Goal: Task Accomplishment & Management: Complete application form

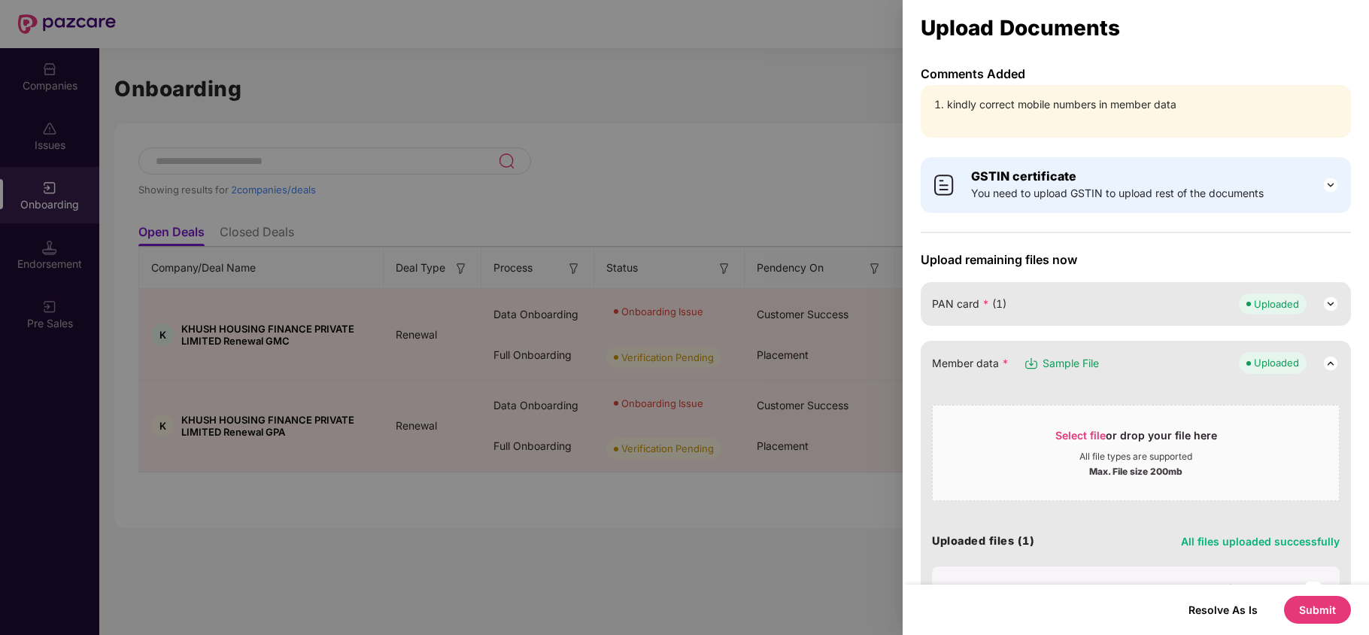
scroll to position [200, 0]
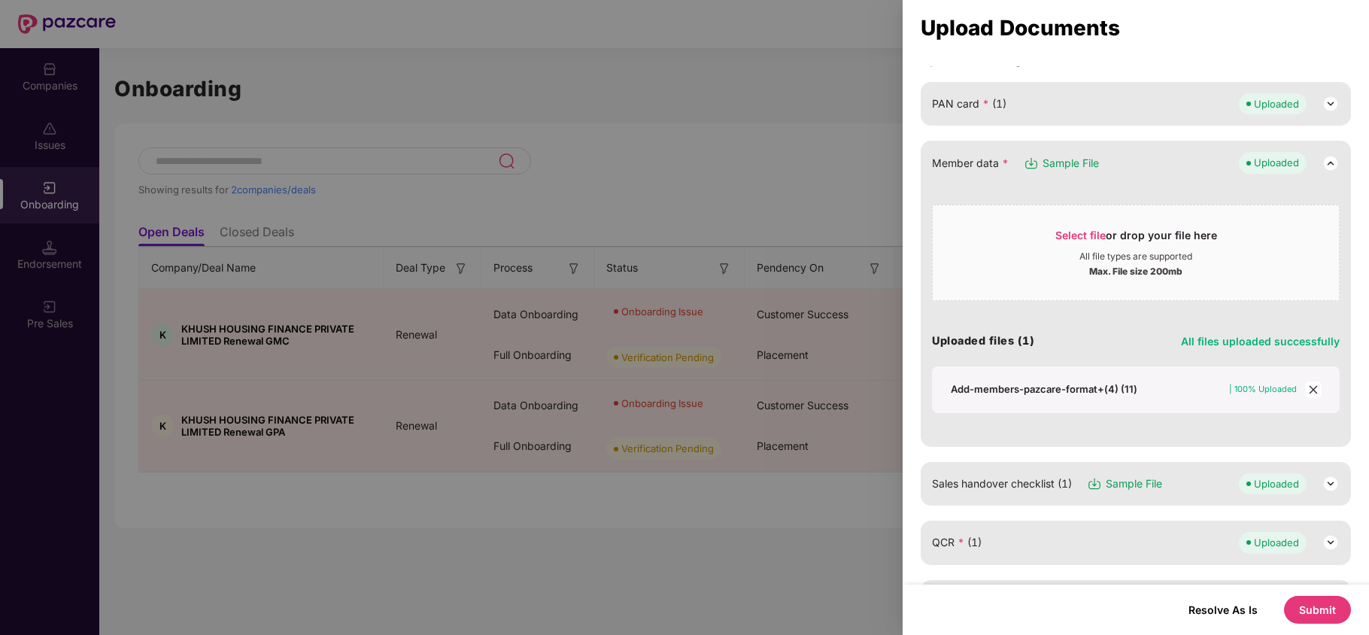
click at [834, 147] on div at bounding box center [684, 317] width 1369 height 635
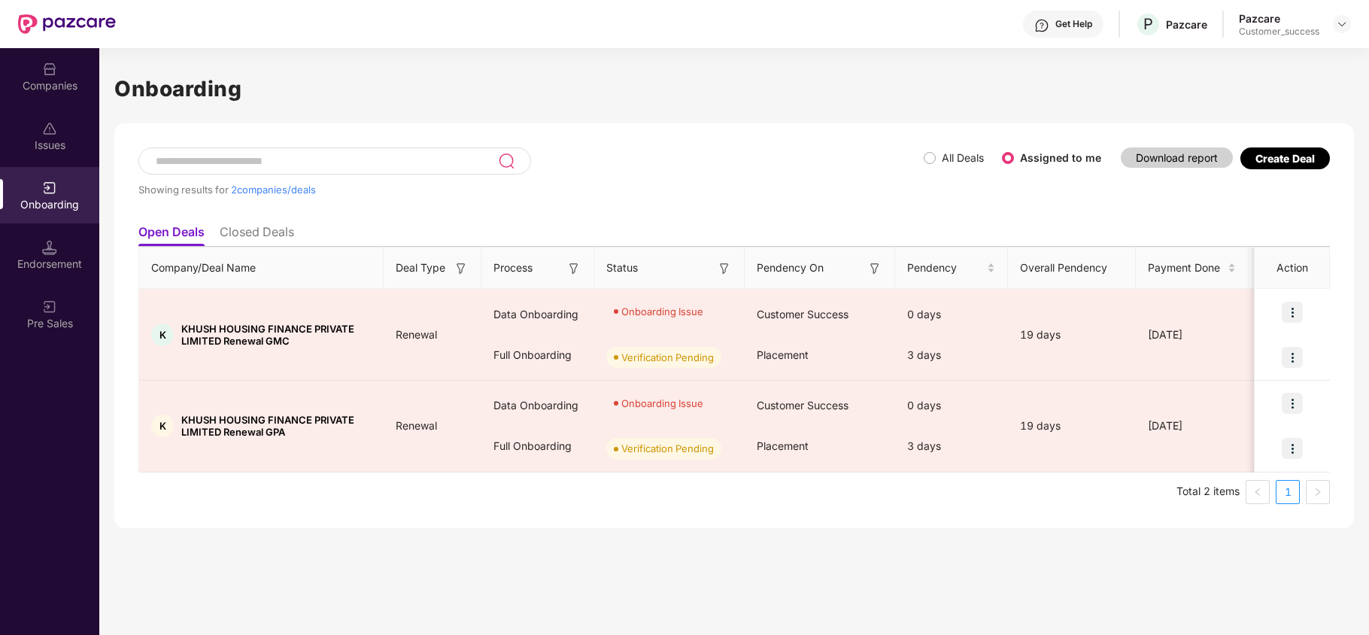
click at [32, 66] on div "Companies" at bounding box center [49, 76] width 99 height 56
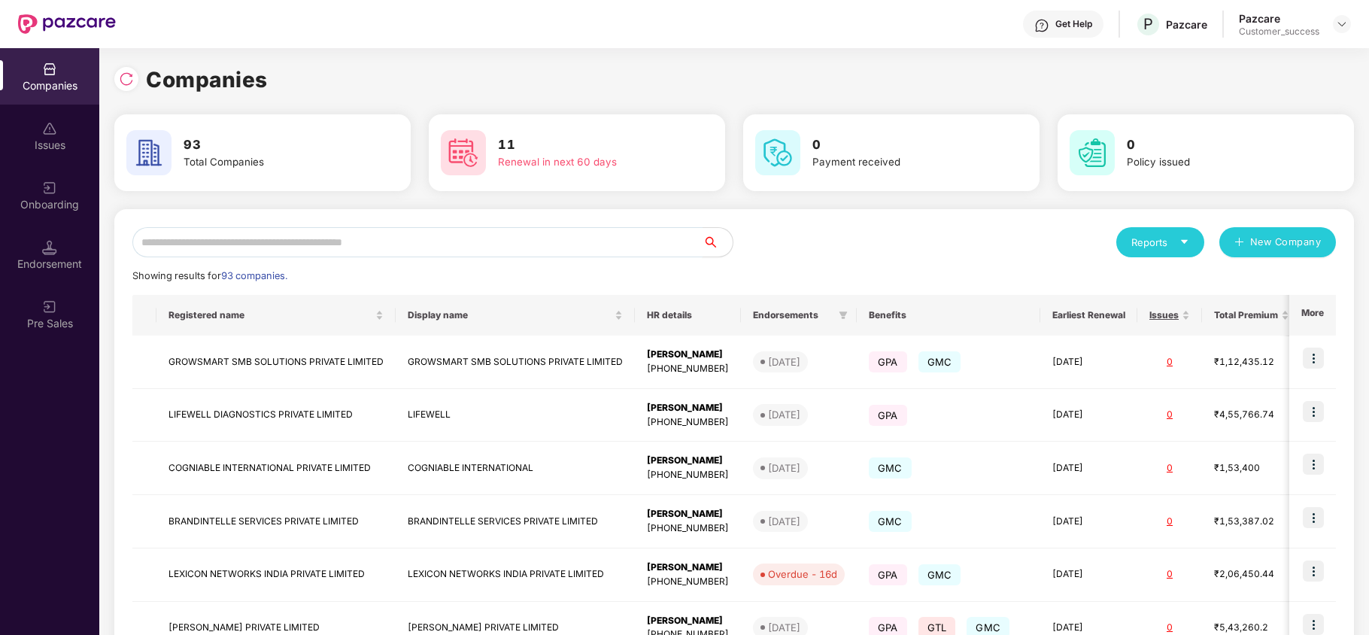
click at [404, 251] on input "text" at bounding box center [417, 242] width 570 height 30
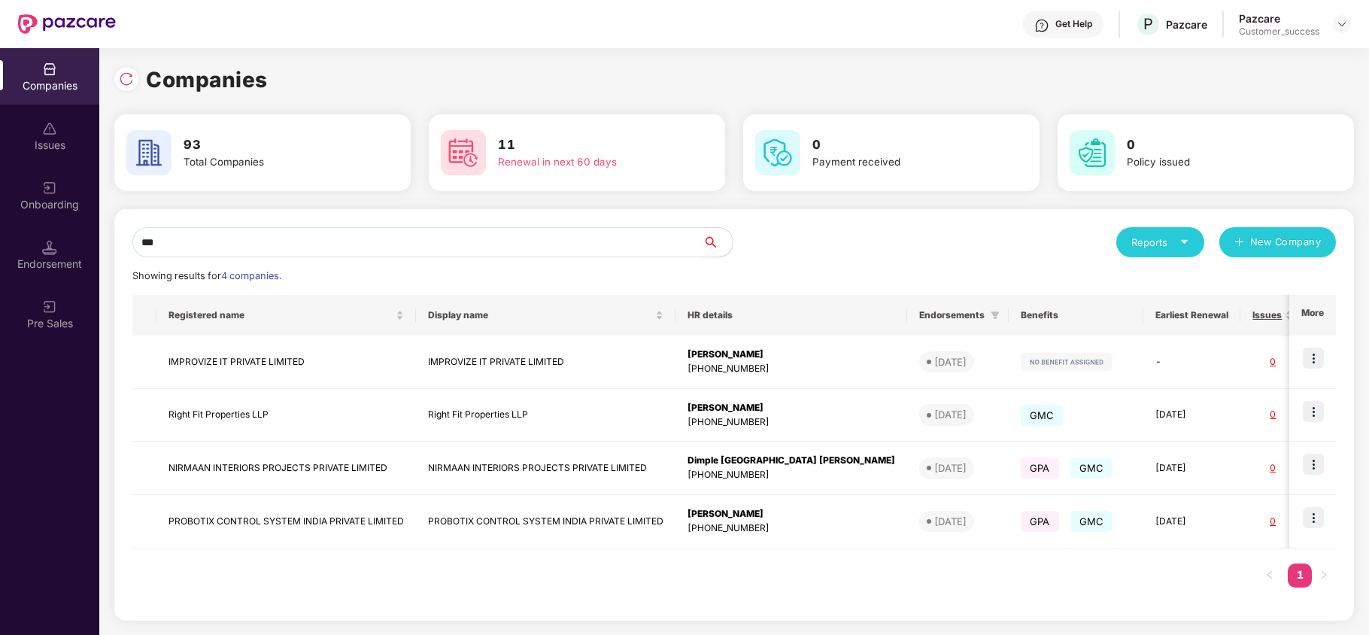
type input "***"
click at [1310, 524] on img at bounding box center [1313, 517] width 21 height 21
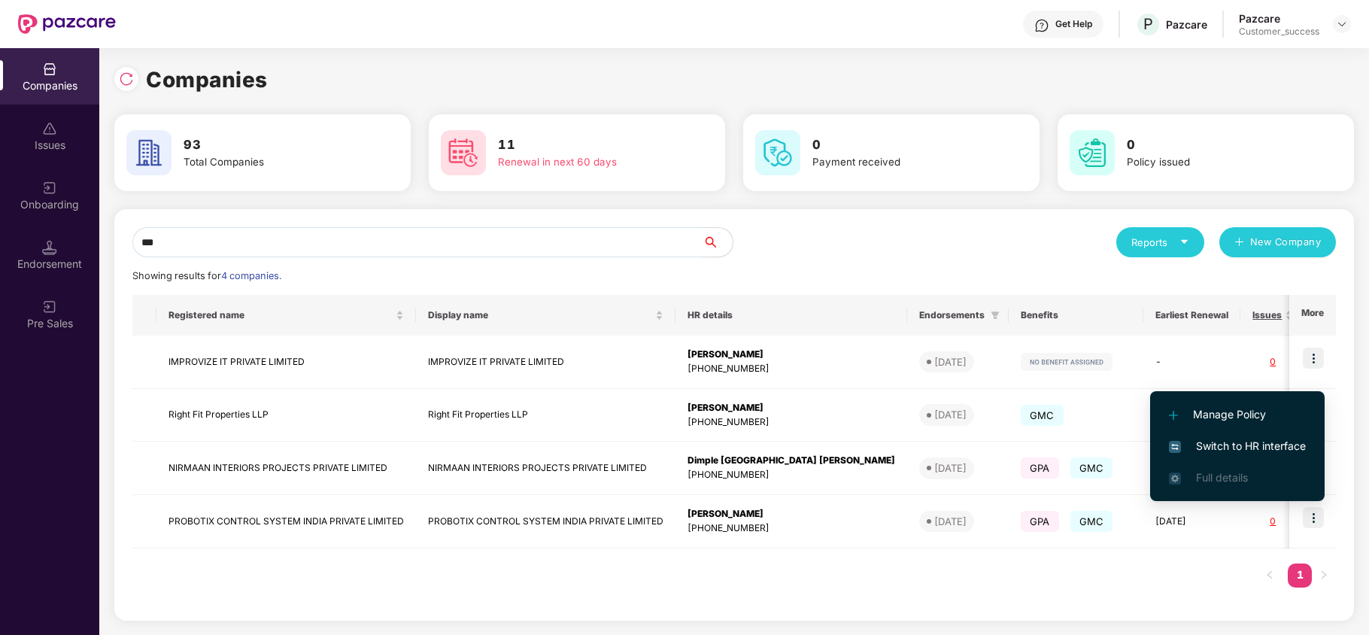
click at [1216, 438] on span "Switch to HR interface" at bounding box center [1237, 446] width 137 height 17
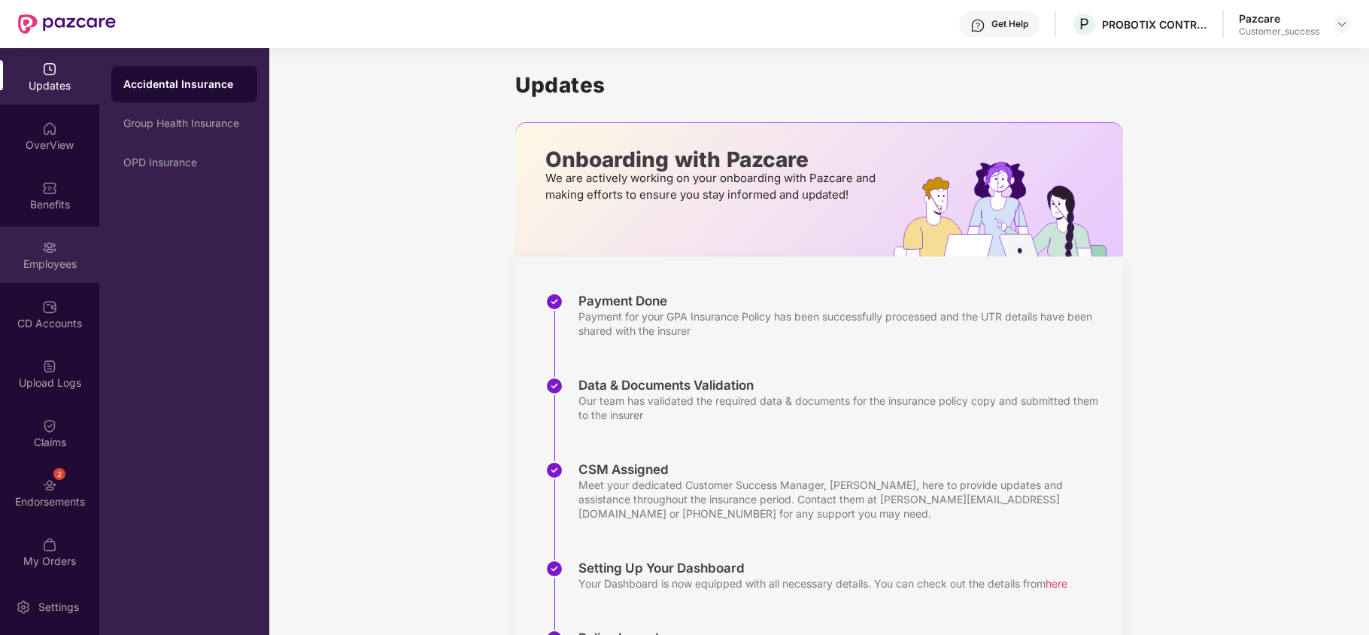
click at [43, 235] on div "Employees" at bounding box center [49, 254] width 99 height 56
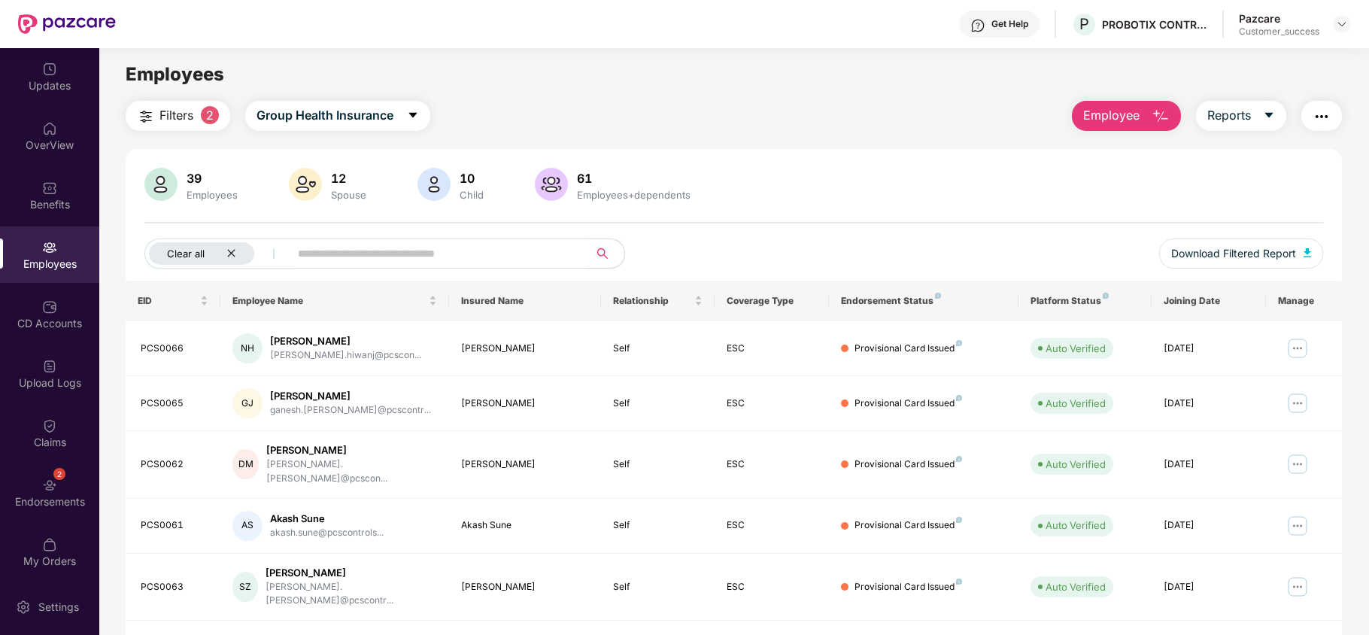
click at [232, 248] on icon "close" at bounding box center [231, 253] width 10 height 10
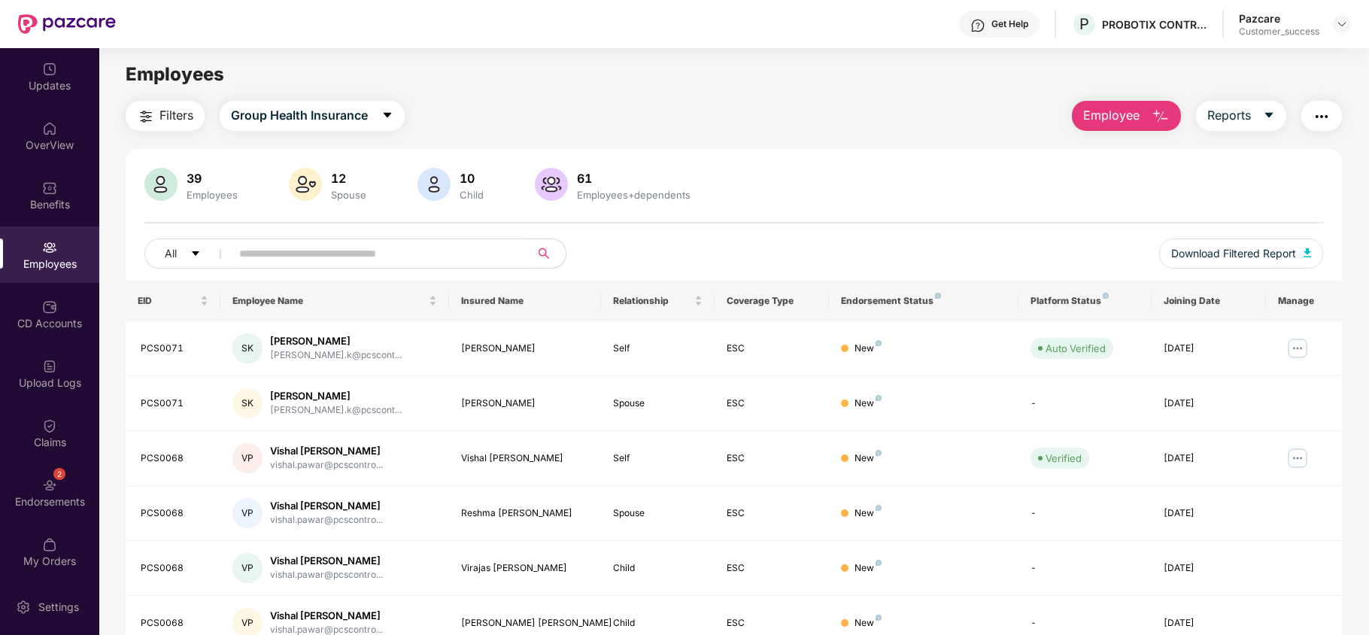
click at [1107, 110] on span "Employee" at bounding box center [1111, 115] width 56 height 19
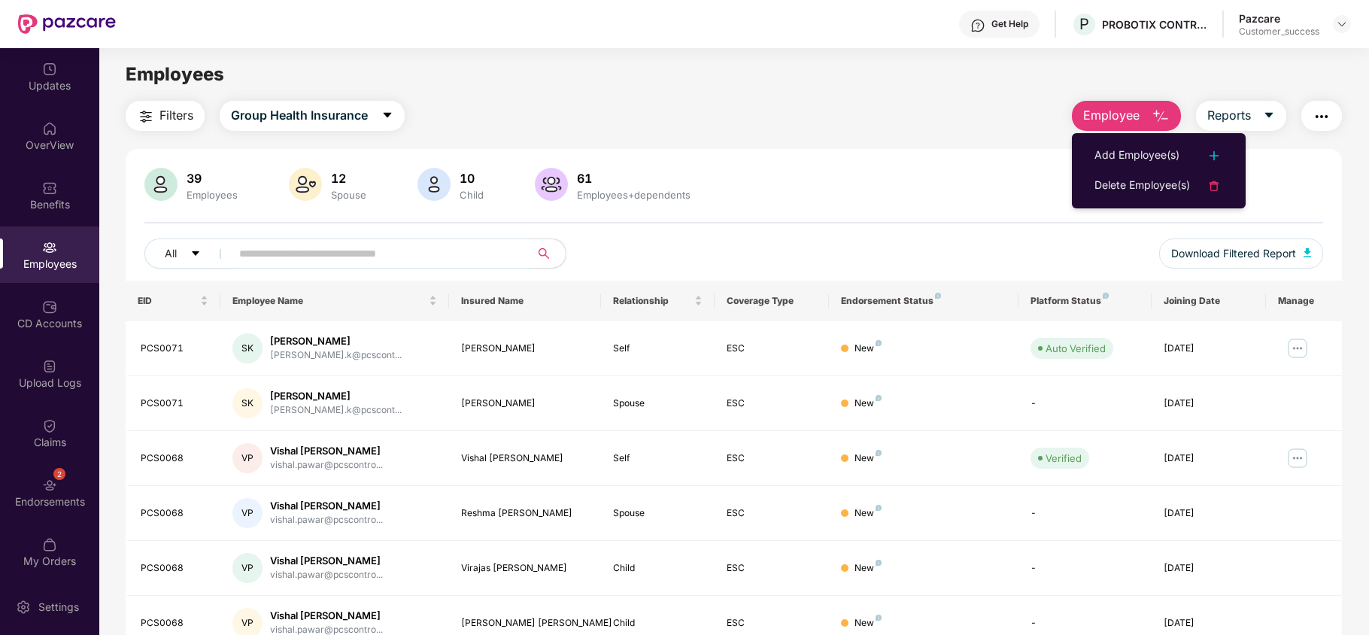
click at [1107, 141] on li "Add Employee(s)" at bounding box center [1159, 156] width 174 height 30
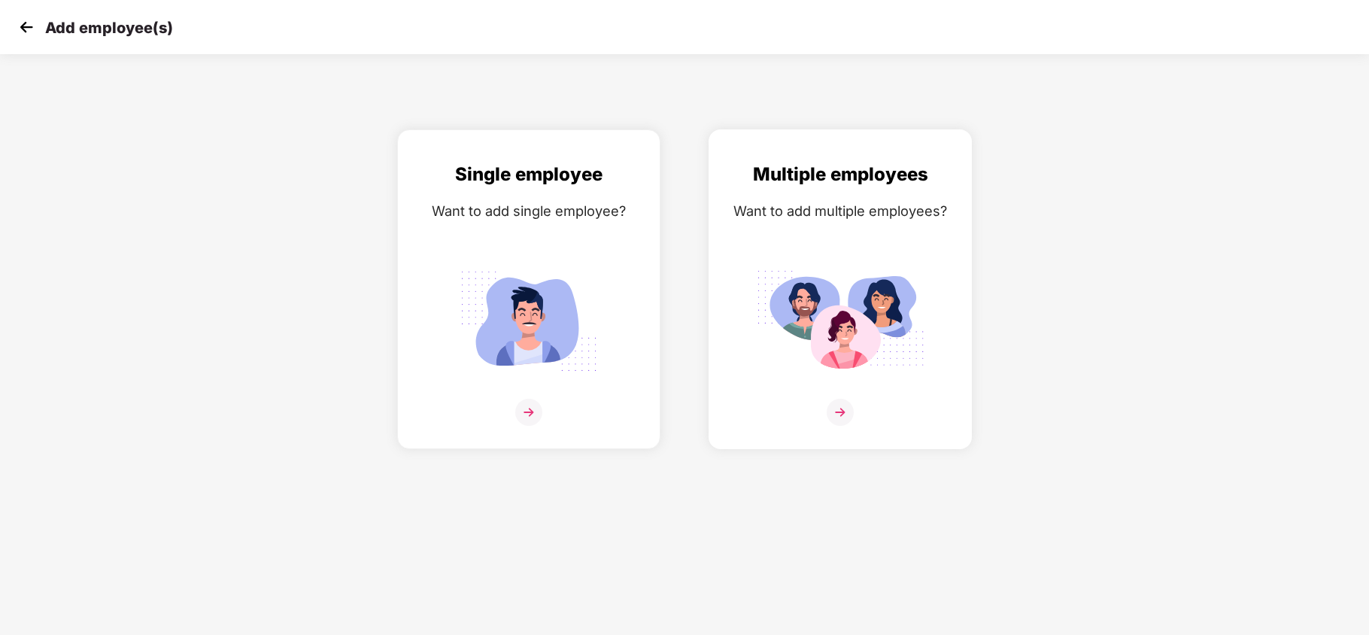
click at [759, 190] on div "Multiple employees Want to add multiple employees?" at bounding box center [840, 302] width 232 height 284
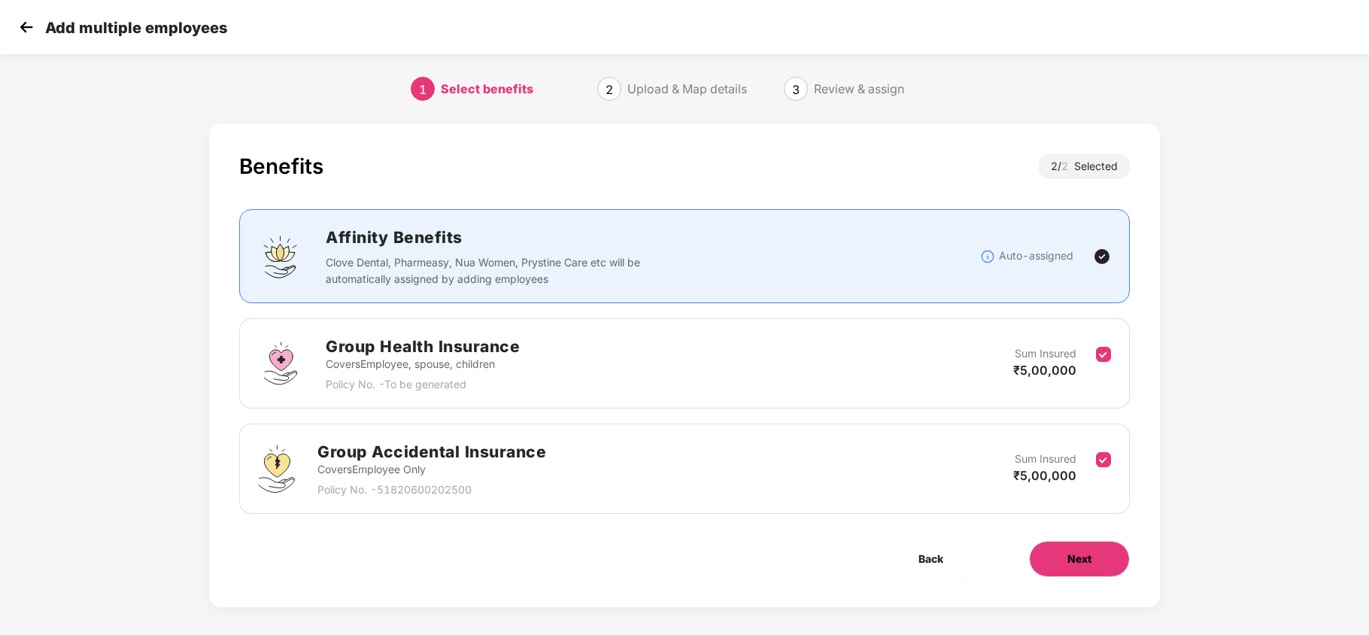
click at [1057, 563] on button "Next" at bounding box center [1079, 559] width 101 height 36
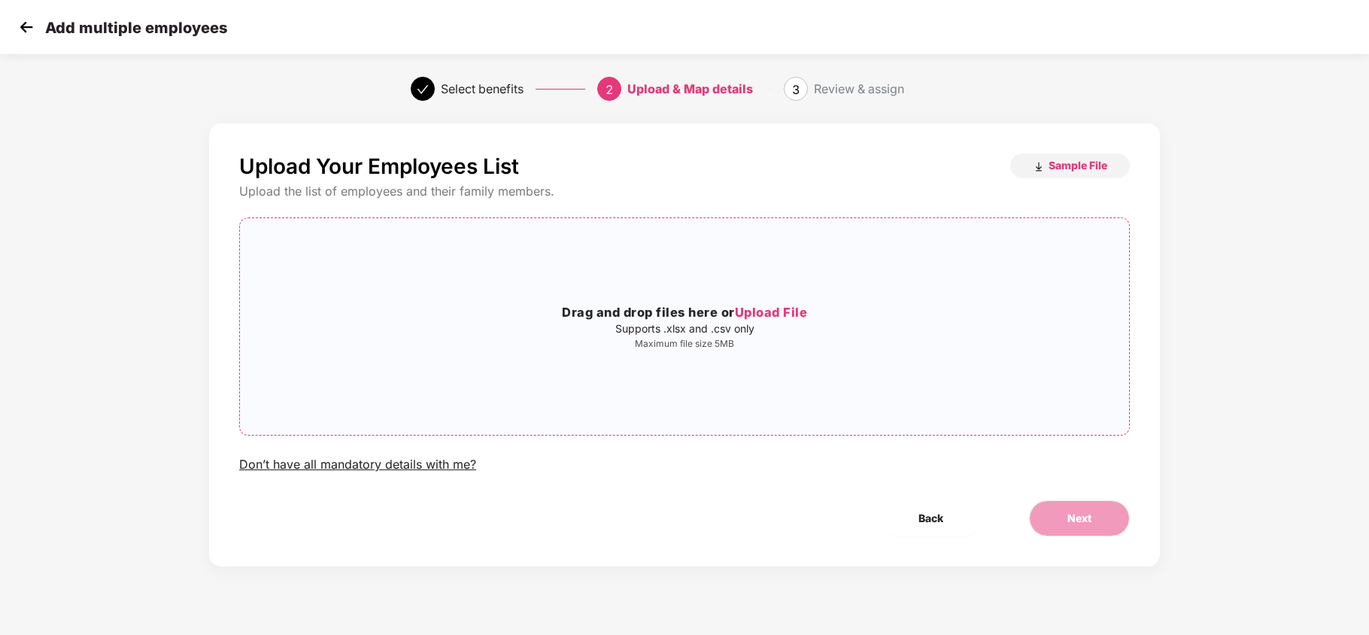
click at [759, 323] on p "Supports .xlsx and .csv only" at bounding box center [684, 329] width 889 height 12
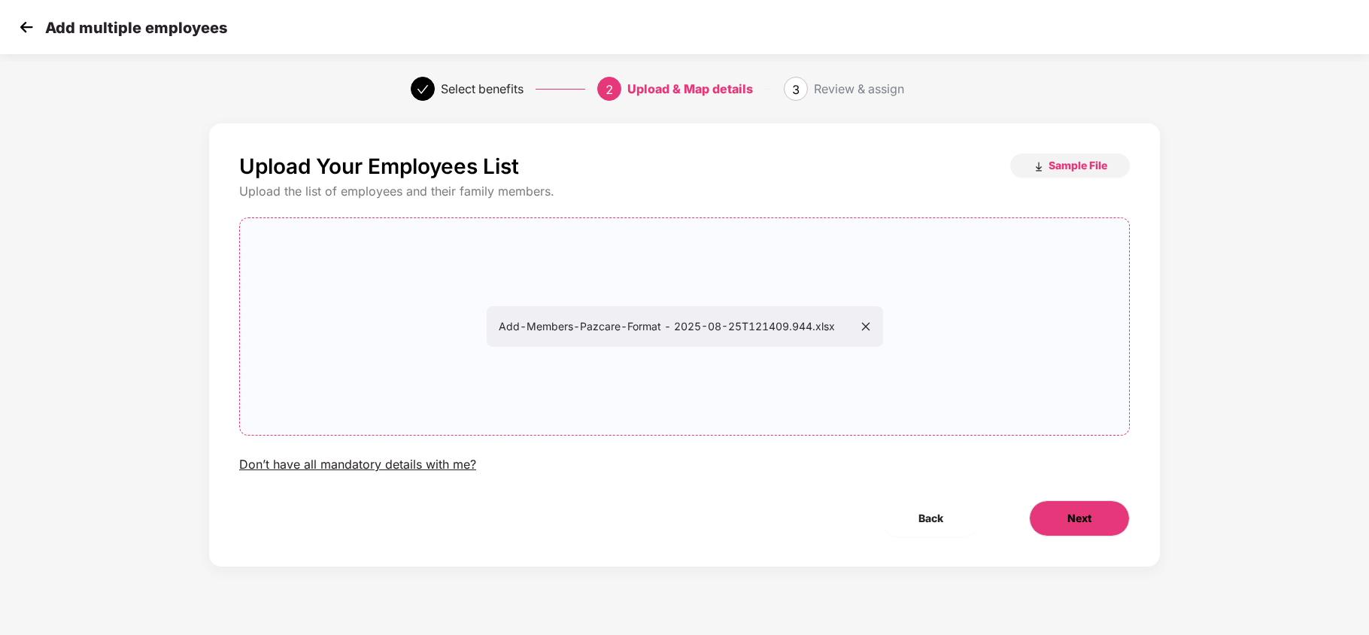
click at [1050, 518] on button "Next" at bounding box center [1079, 518] width 101 height 36
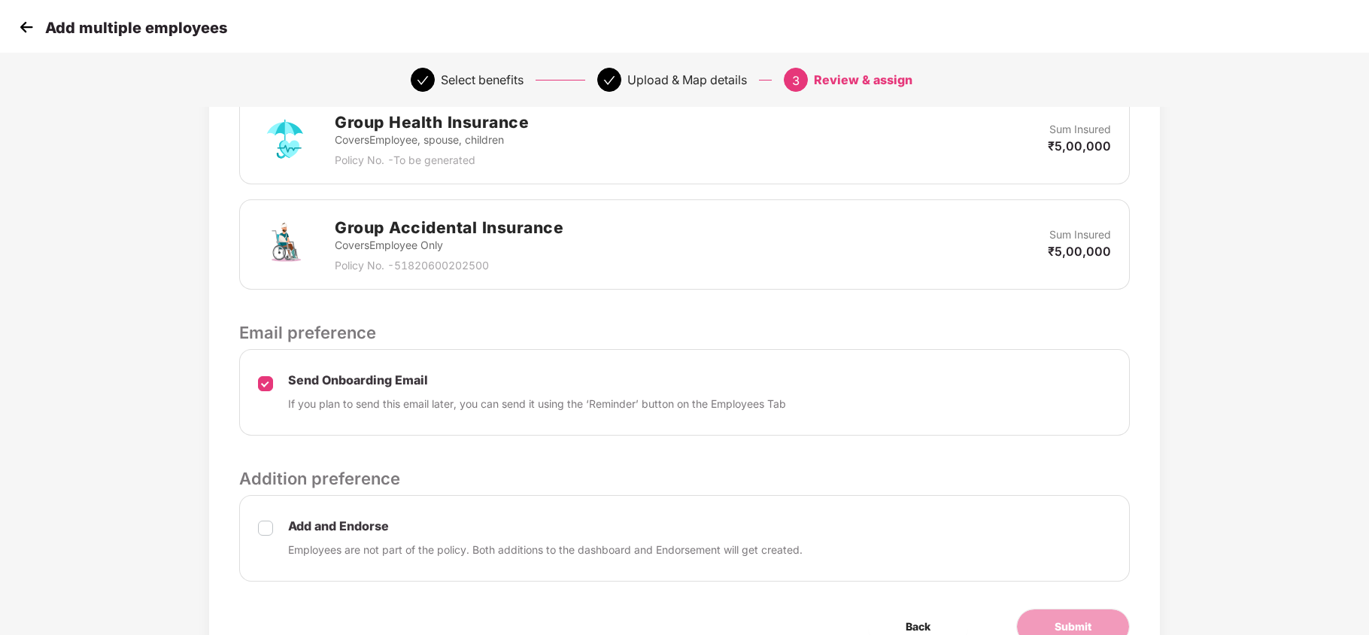
scroll to position [458, 0]
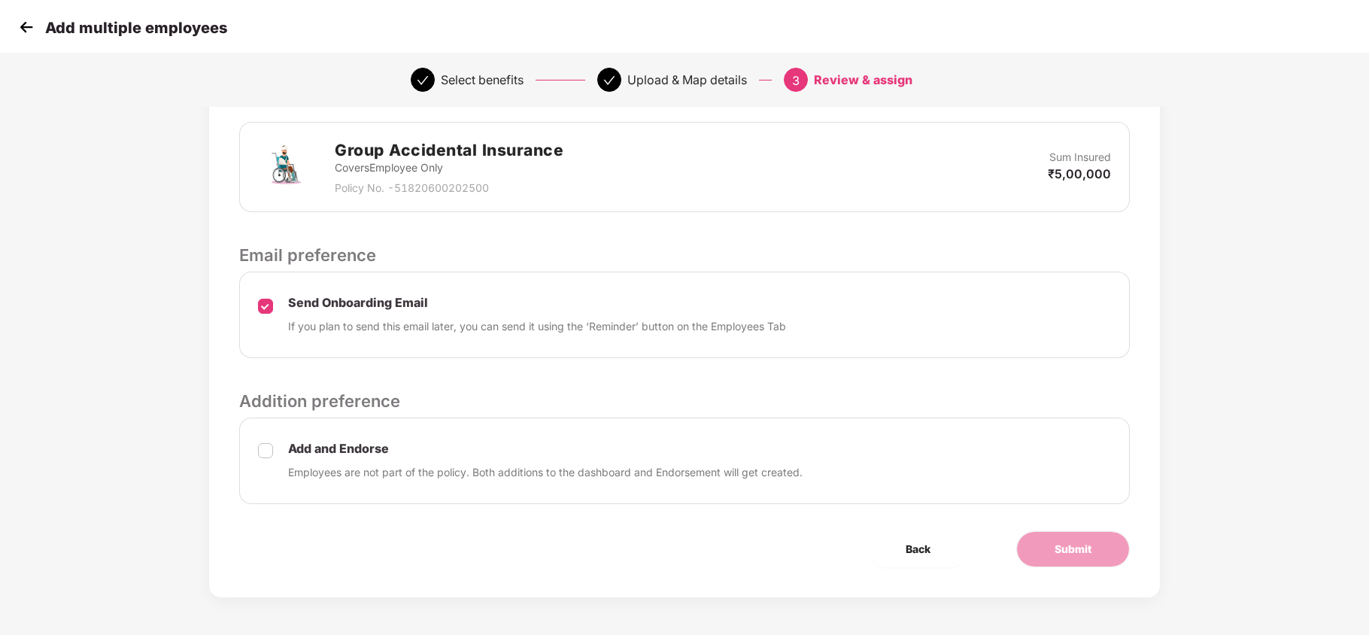
click at [262, 441] on label at bounding box center [265, 461] width 15 height 40
click at [1062, 549] on span "Submit" at bounding box center [1073, 549] width 37 height 17
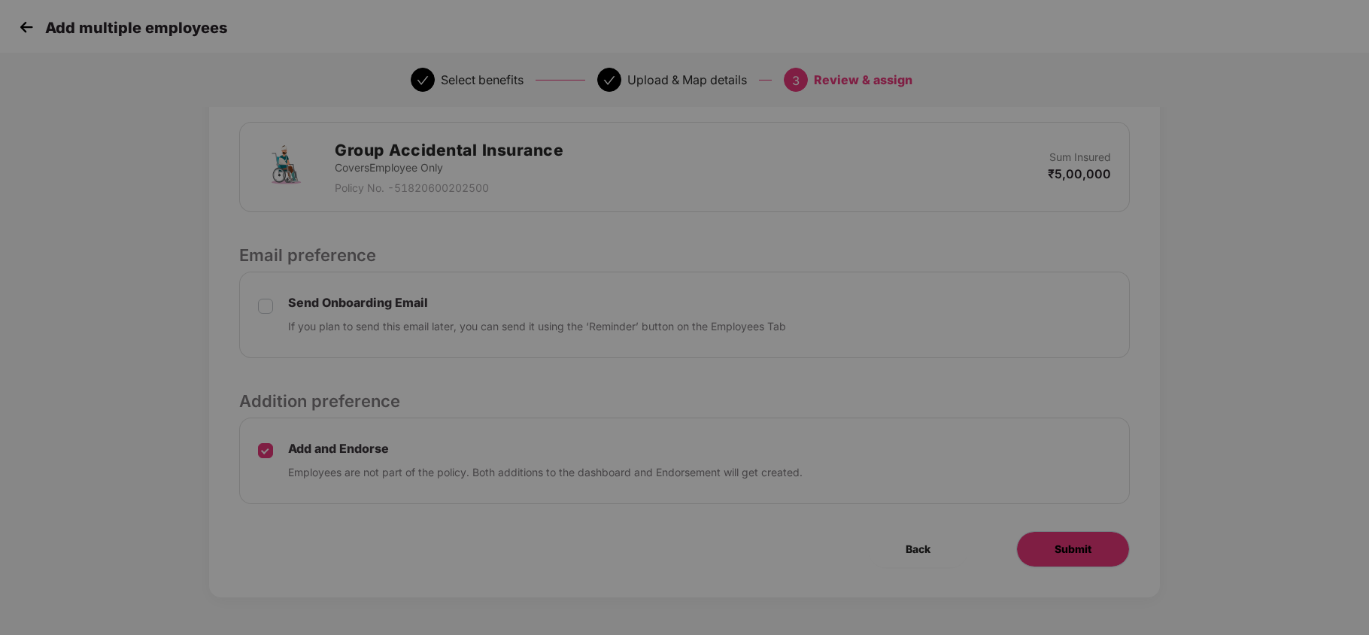
scroll to position [0, 0]
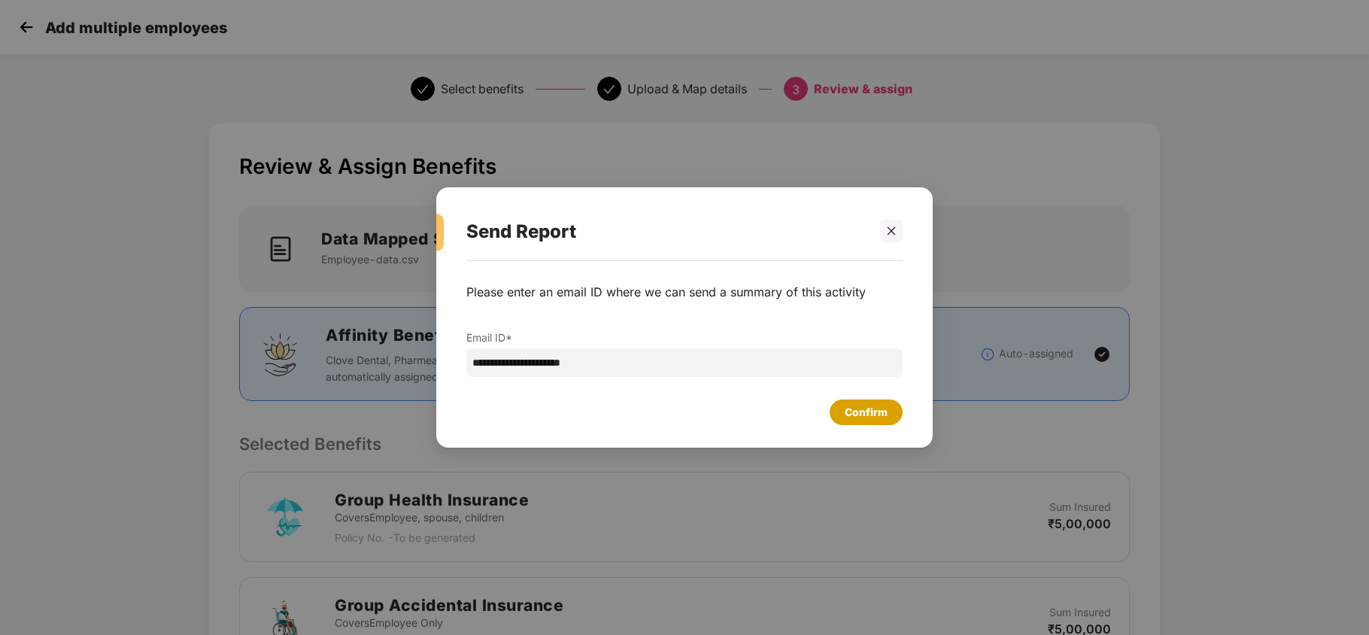
click at [858, 407] on div "Confirm" at bounding box center [866, 412] width 43 height 17
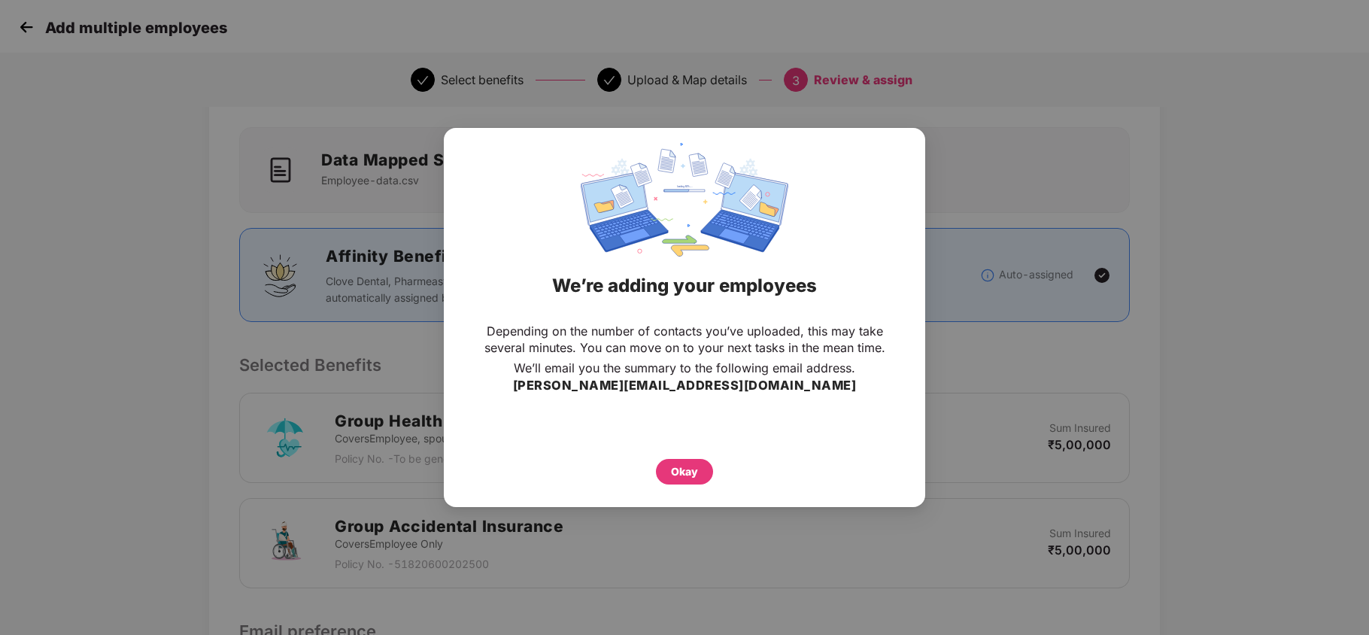
scroll to position [200, 0]
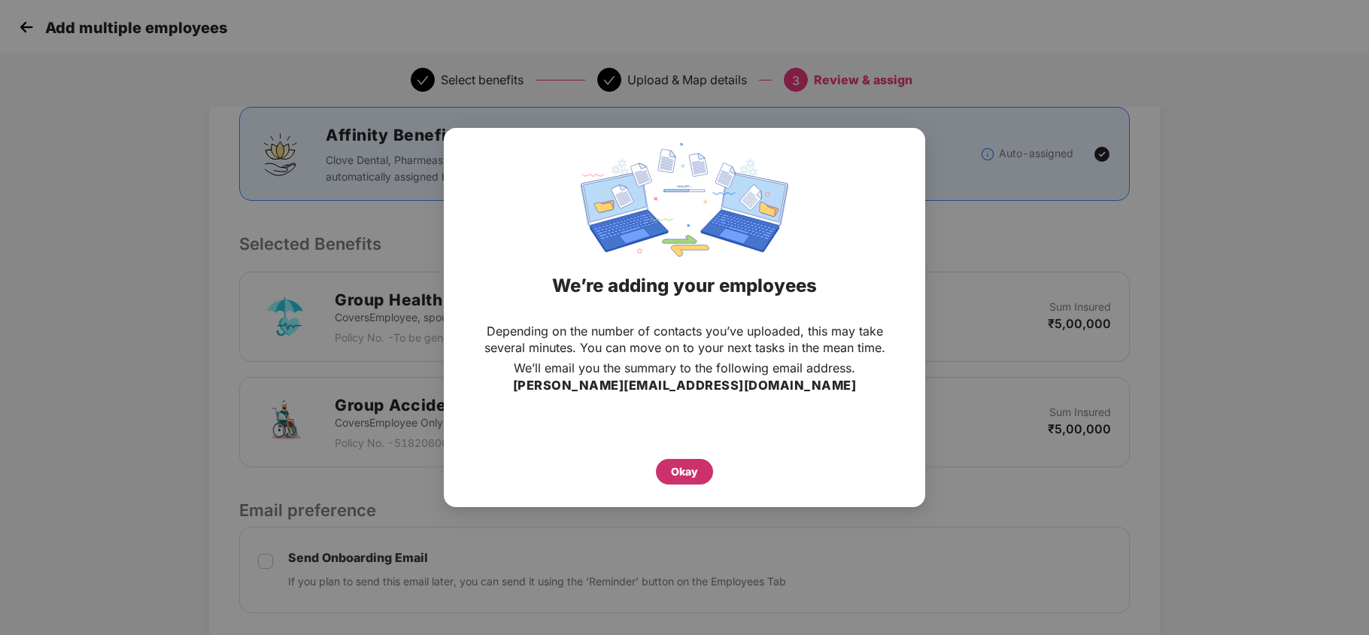
click at [684, 462] on div "Okay" at bounding box center [684, 472] width 57 height 26
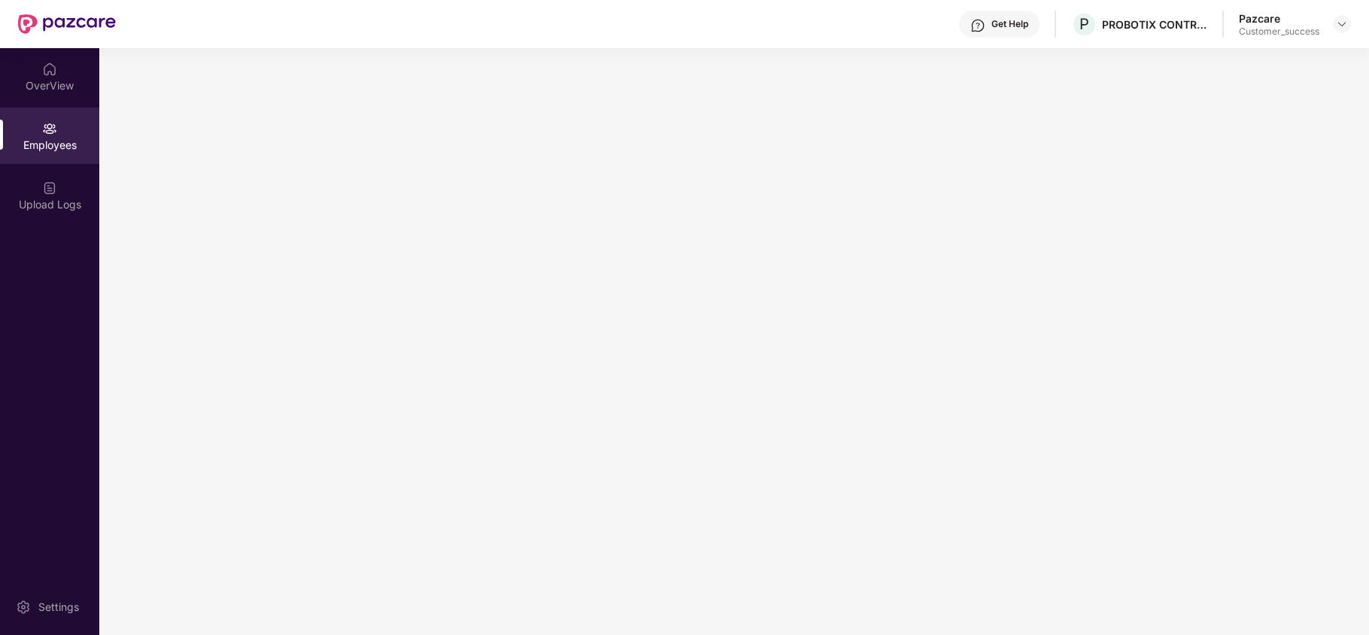
scroll to position [0, 0]
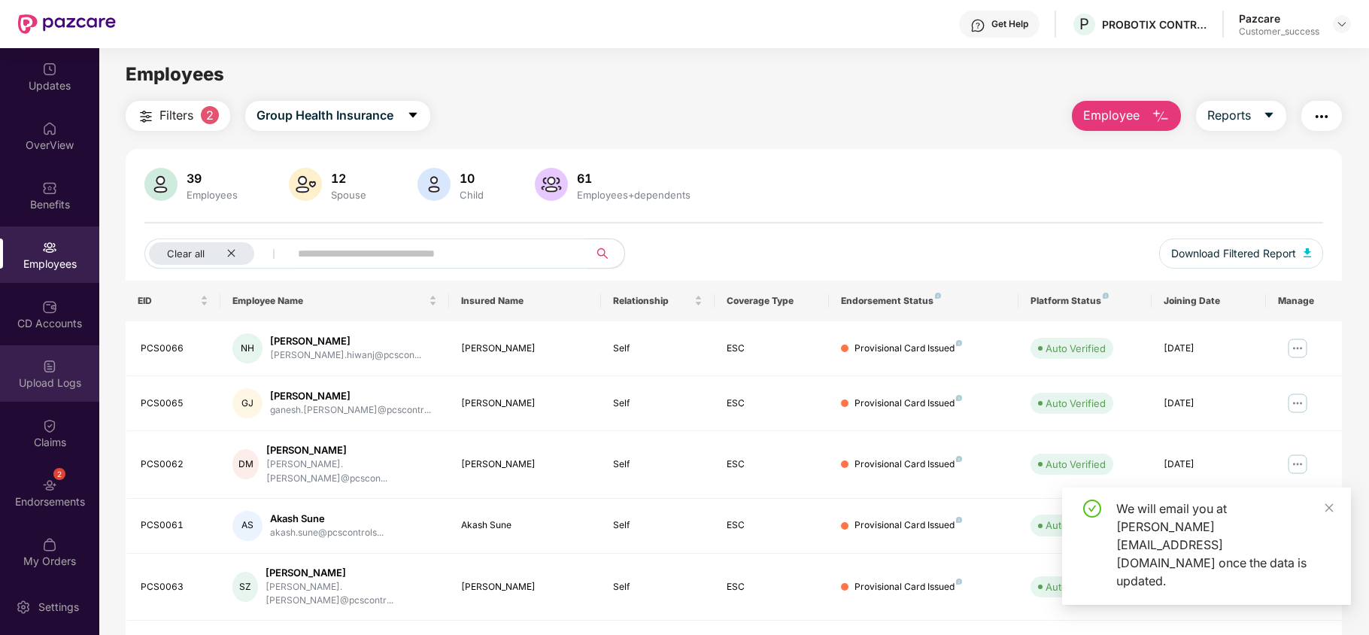
click at [15, 358] on div "Upload Logs" at bounding box center [49, 373] width 99 height 56
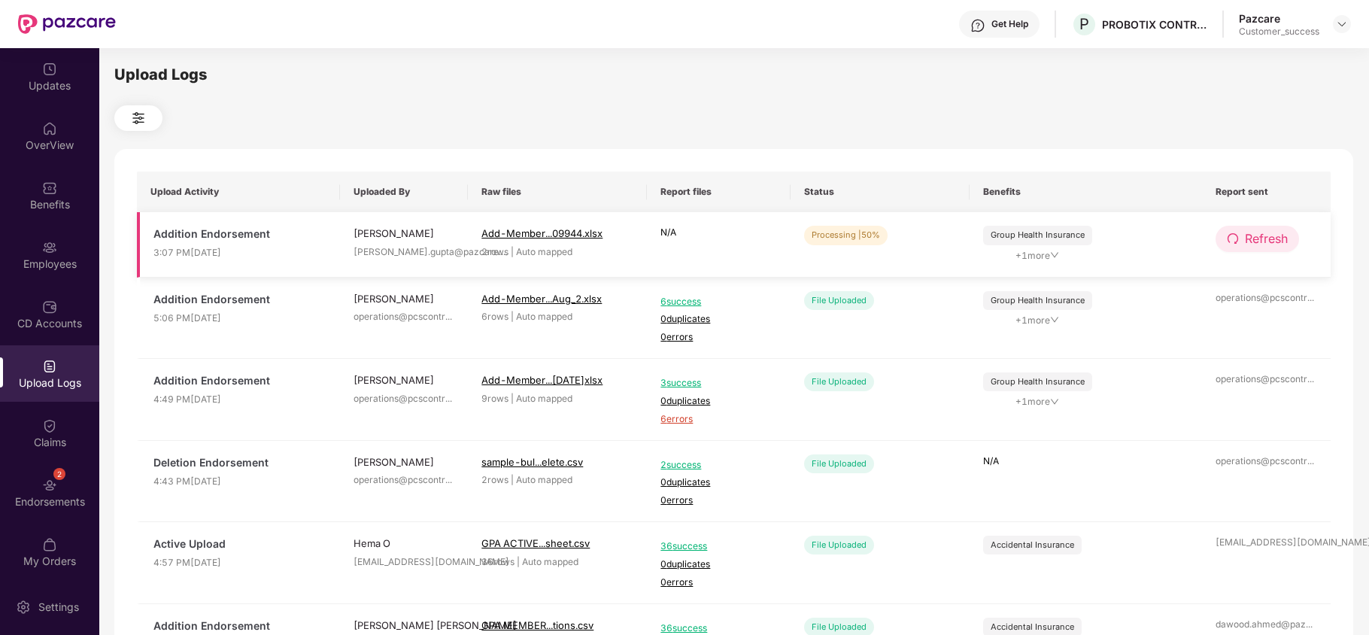
click at [1231, 236] on icon "redo" at bounding box center [1233, 238] width 12 height 12
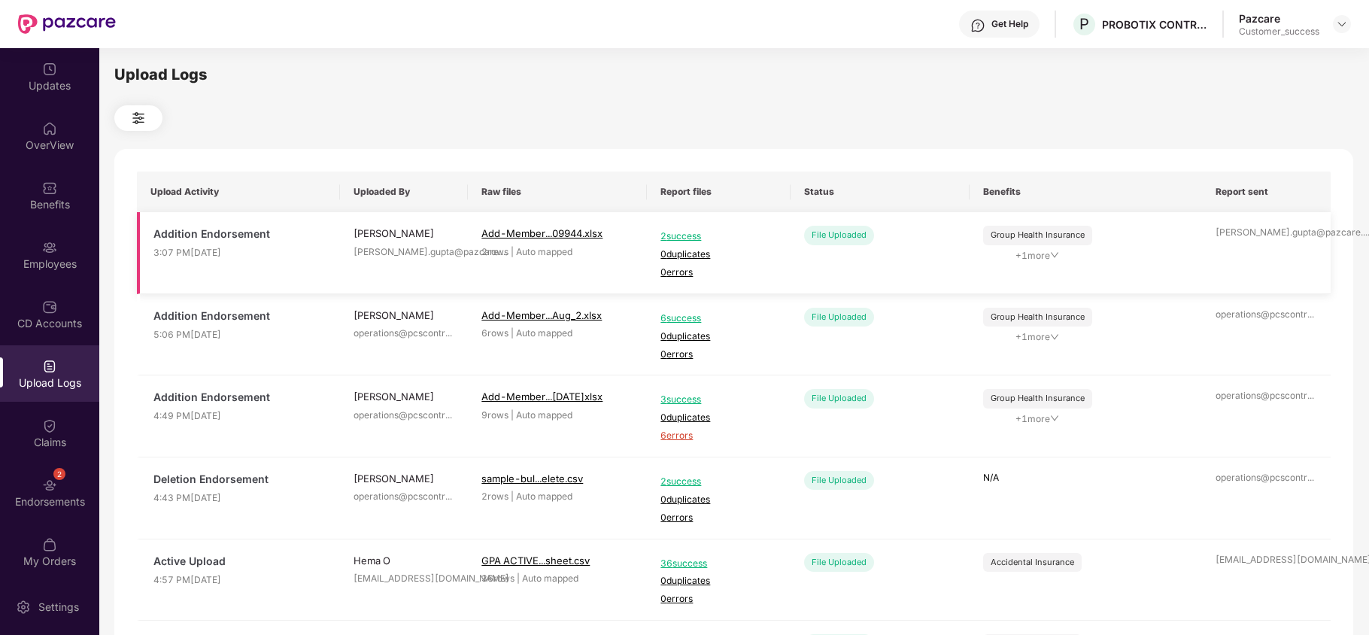
click at [740, 281] on td "2 success 0 duplicates 0 errors" at bounding box center [718, 253] width 143 height 82
